Goal: Task Accomplishment & Management: Manage account settings

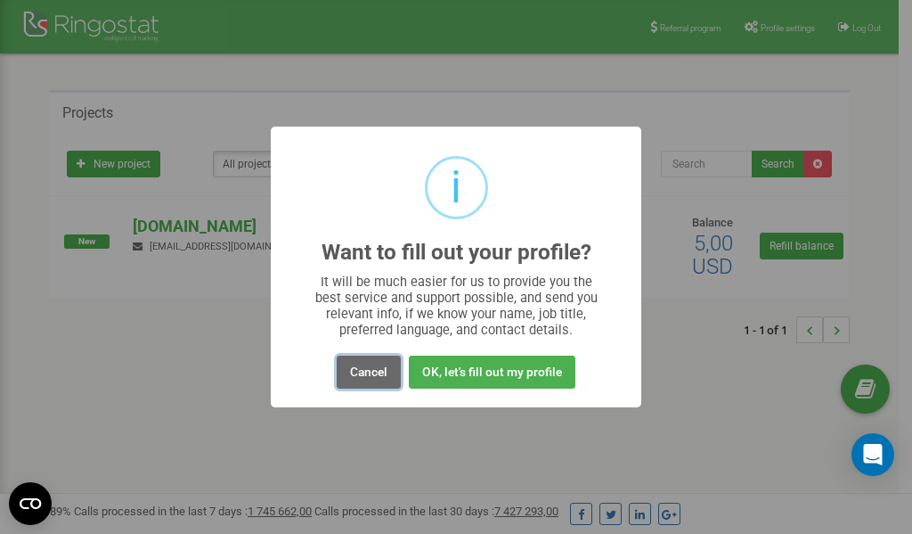
click at [369, 372] on button "Cancel" at bounding box center [369, 371] width 64 height 33
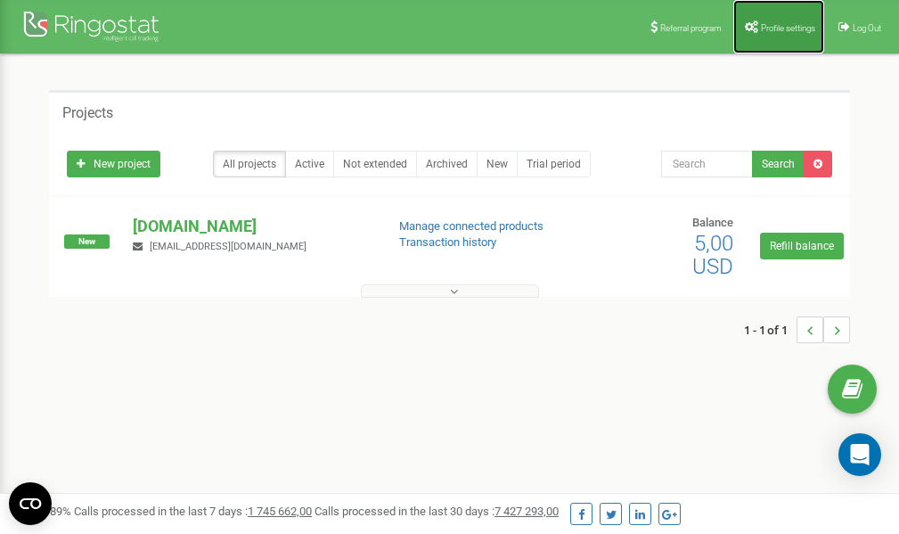
click at [777, 29] on span "Profile settings" at bounding box center [788, 28] width 54 height 10
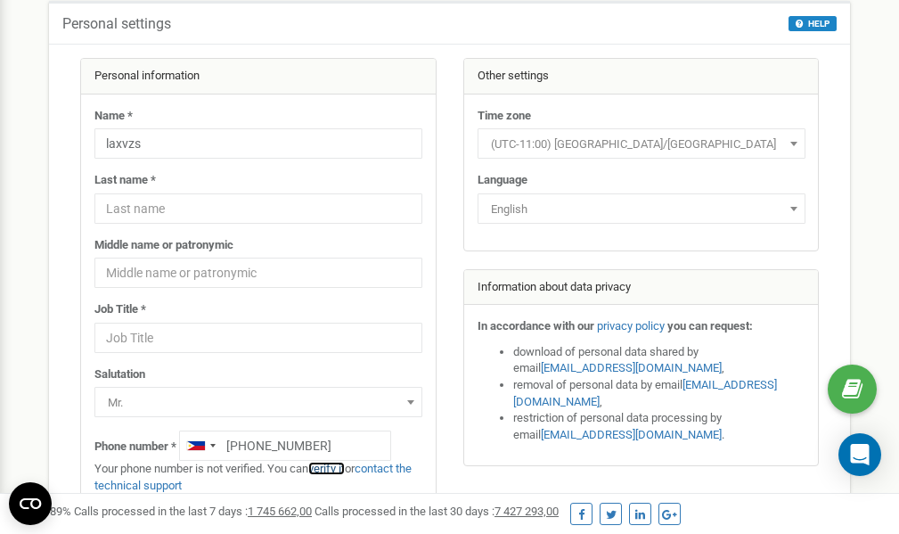
click at [337, 470] on link "verify it" at bounding box center [326, 467] width 37 height 13
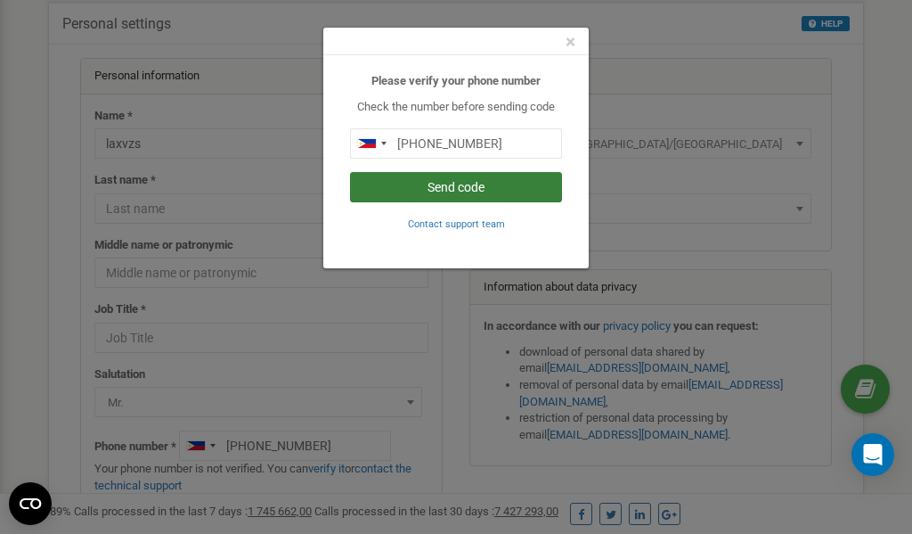
click at [476, 185] on button "Send code" at bounding box center [456, 187] width 212 height 30
